Goal: Navigation & Orientation: Find specific page/section

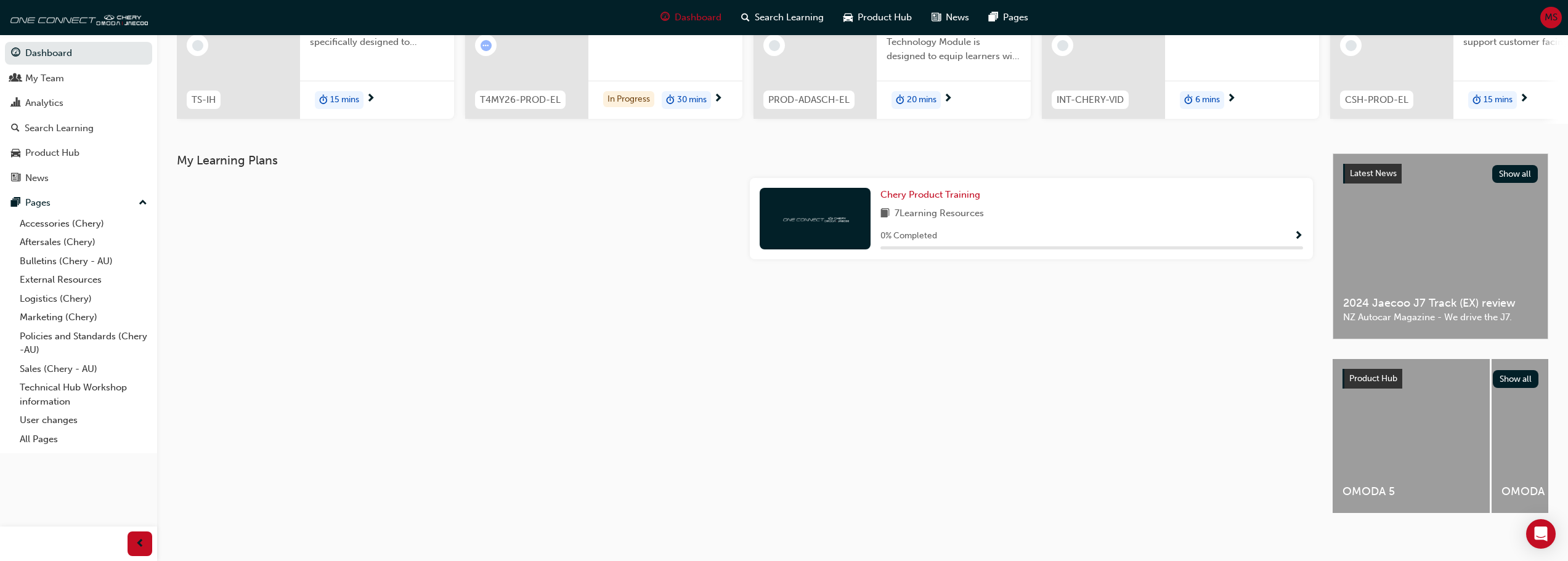
scroll to position [175, 0]
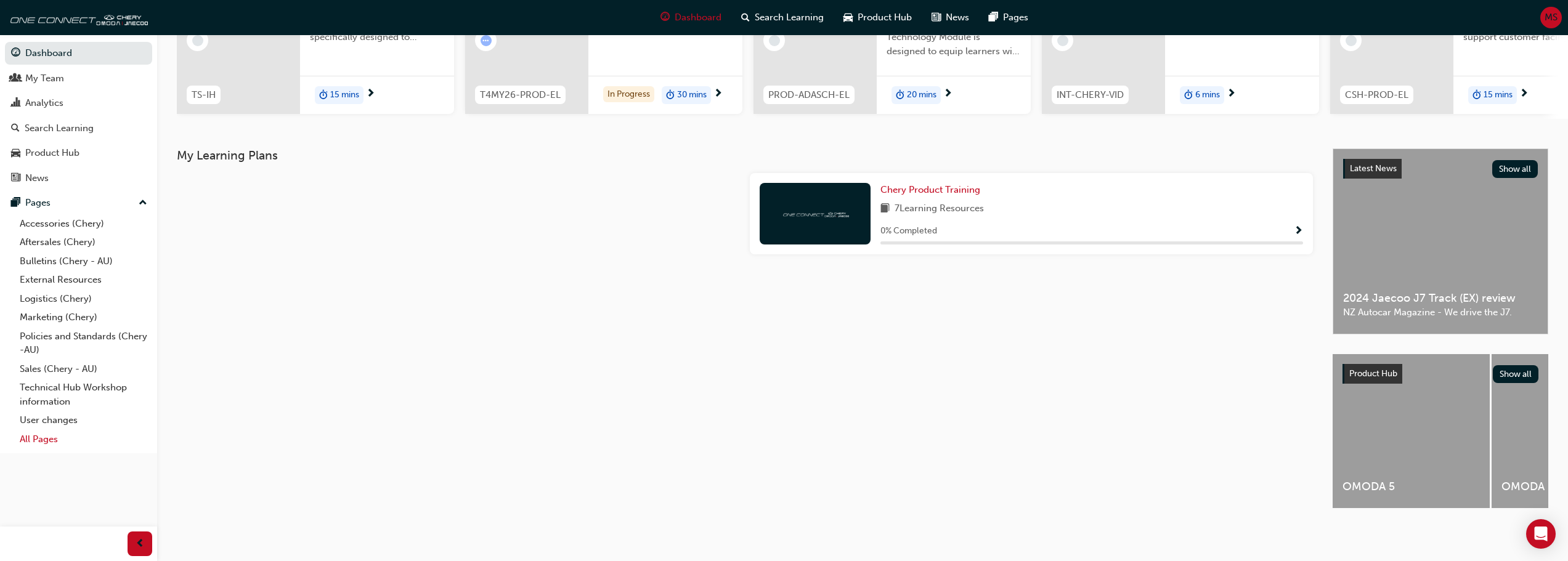
click at [51, 439] on link "All Pages" at bounding box center [83, 439] width 137 height 19
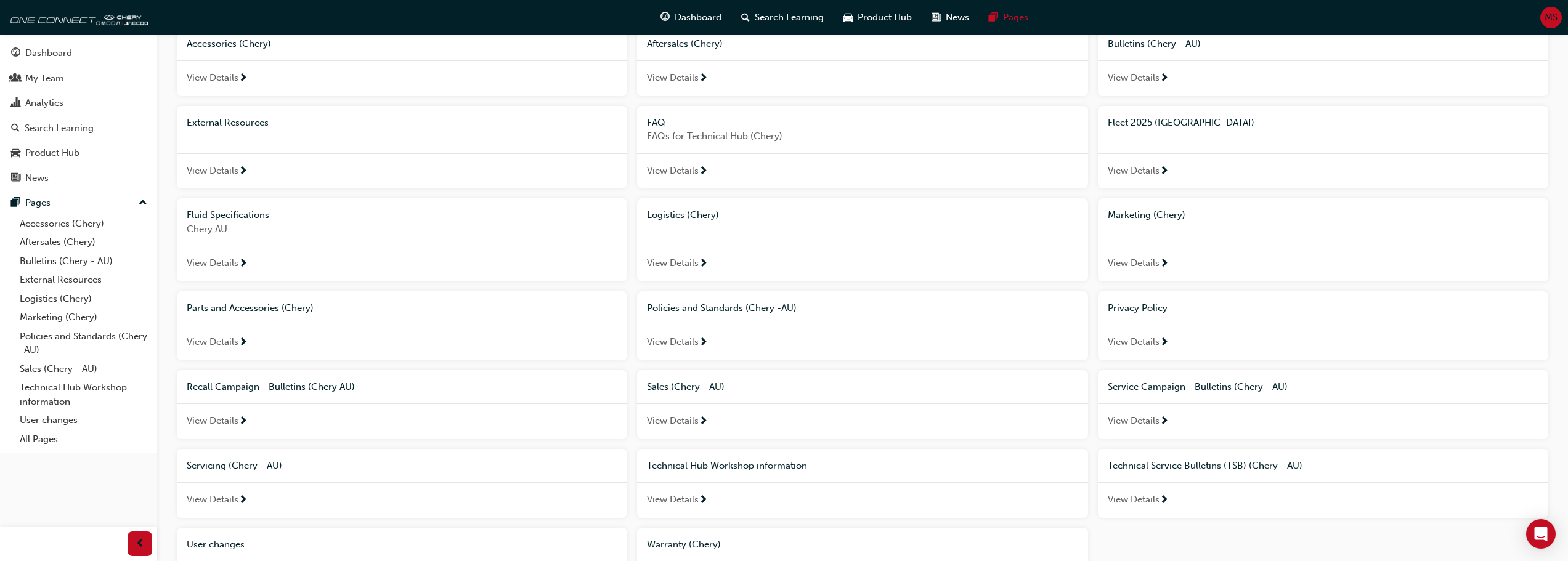
scroll to position [225, 0]
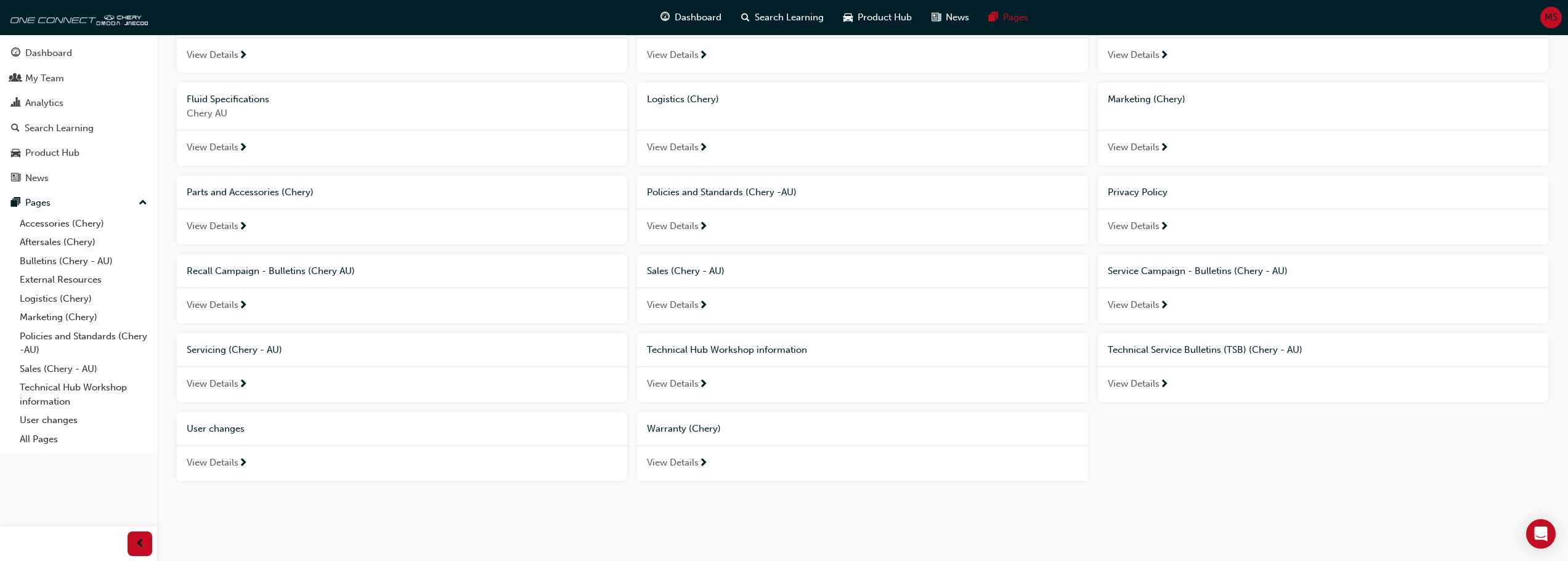
click at [236, 381] on span "View Details" at bounding box center [212, 384] width 52 height 15
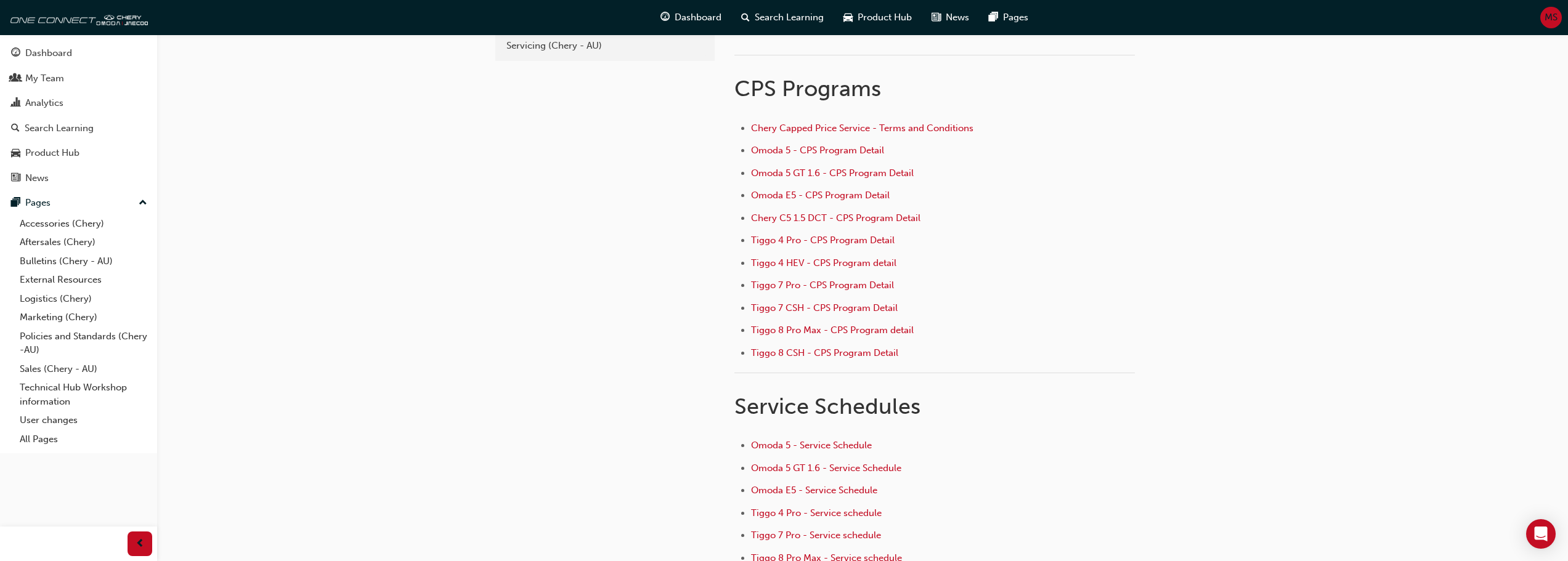
scroll to position [62, 0]
click at [835, 155] on span "Omoda 5 - CPS Program Detail" at bounding box center [817, 153] width 133 height 11
